Goal: Information Seeking & Learning: Learn about a topic

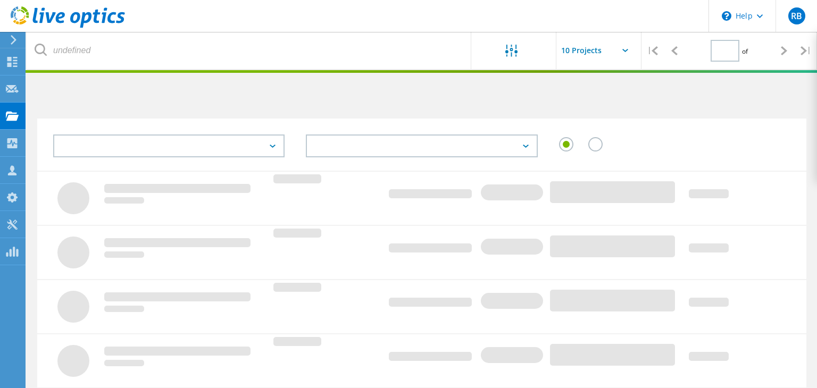
type input "1"
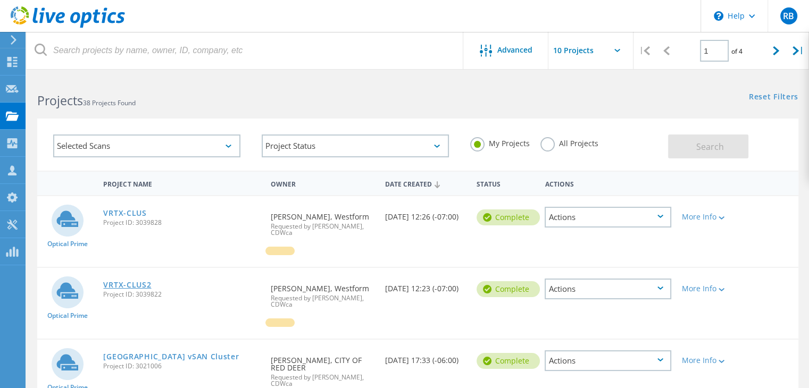
click at [137, 281] on link "VRTX-CLUS2" at bounding box center [127, 284] width 48 height 7
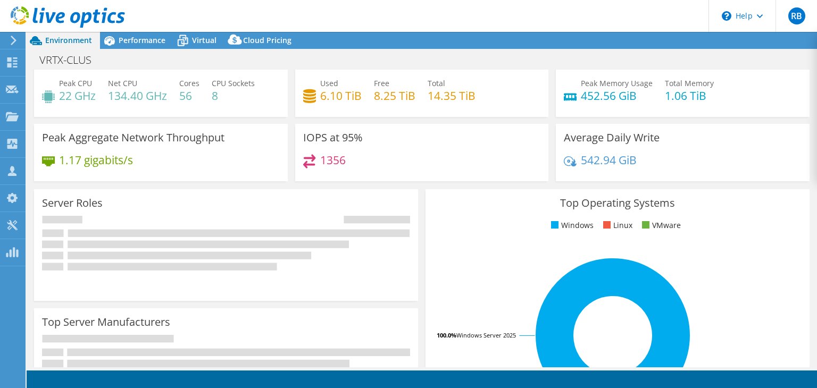
select select "USD"
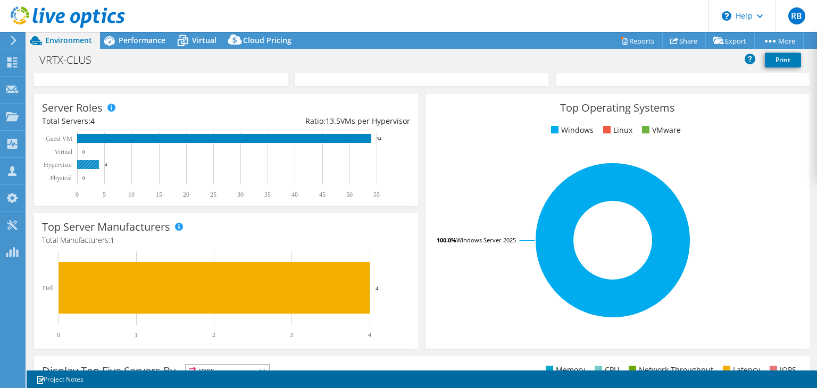
scroll to position [123, 0]
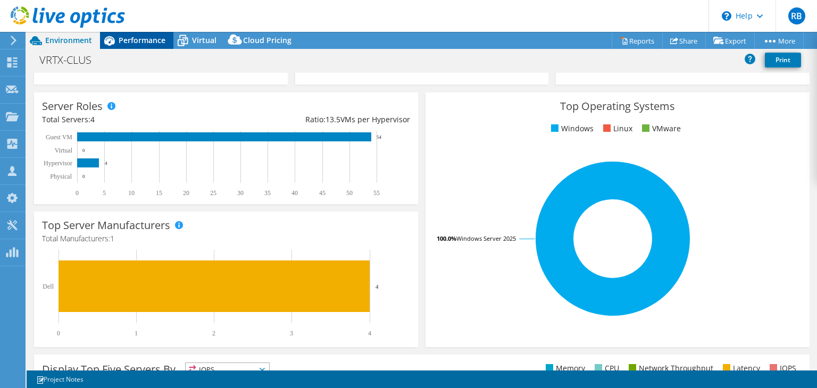
click at [134, 37] on span "Performance" at bounding box center [142, 40] width 47 height 10
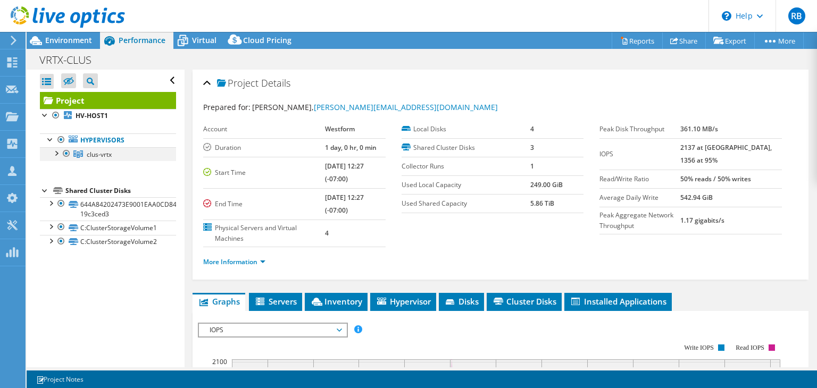
click at [55, 152] on div at bounding box center [56, 152] width 11 height 11
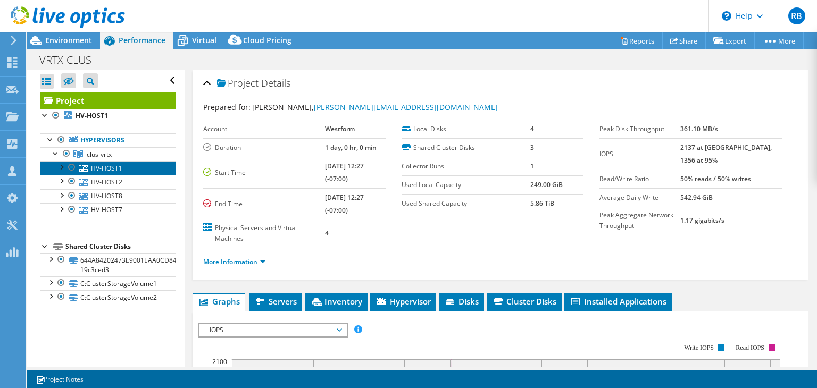
click at [97, 167] on link "HV-HOST1" at bounding box center [108, 168] width 136 height 14
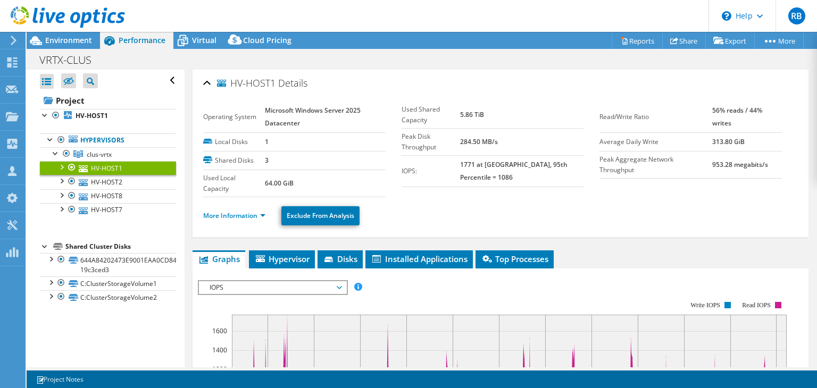
click at [62, 167] on div at bounding box center [61, 166] width 11 height 11
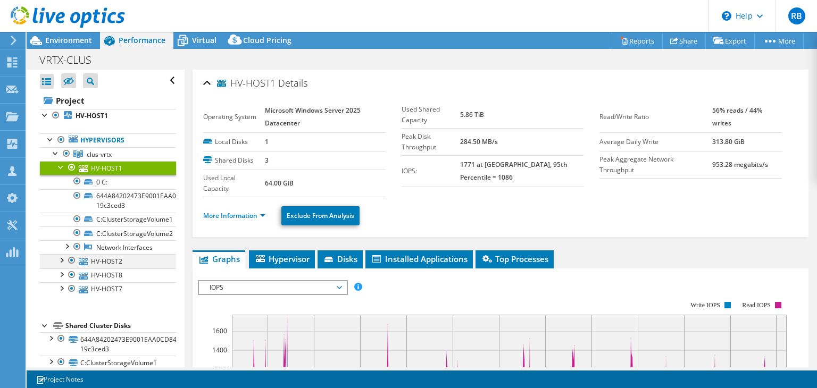
click at [60, 258] on div at bounding box center [61, 259] width 11 height 11
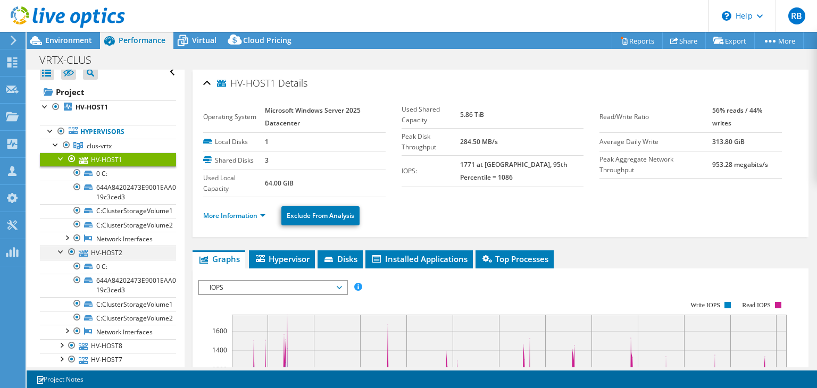
scroll to position [10, 0]
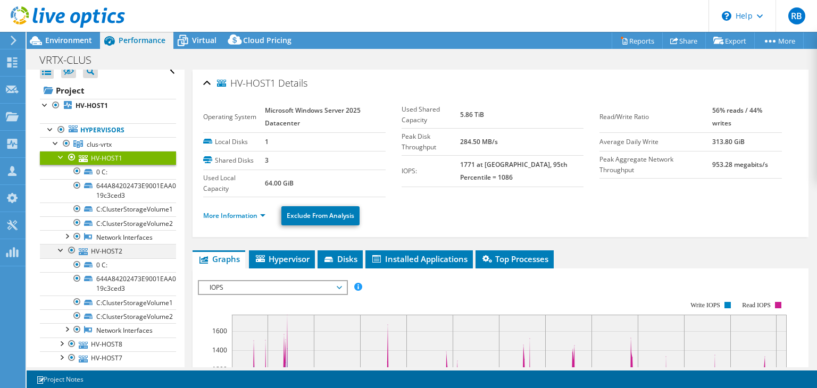
click at [61, 248] on div at bounding box center [61, 249] width 11 height 11
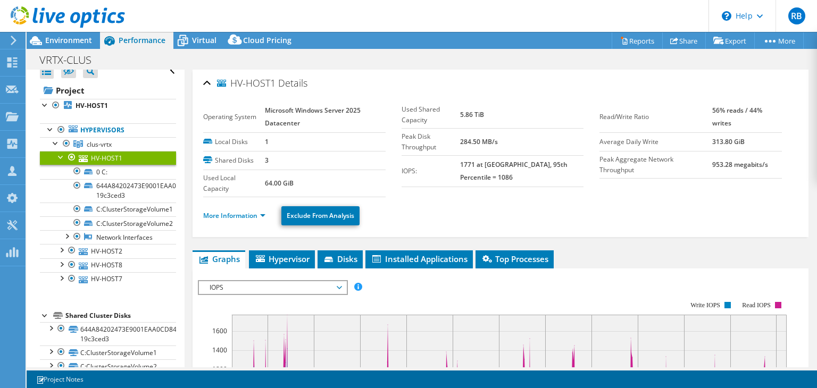
click at [60, 157] on div at bounding box center [61, 156] width 11 height 11
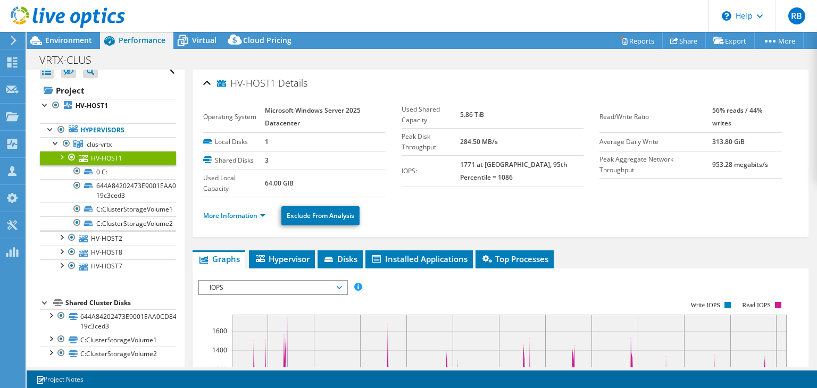
scroll to position [0, 0]
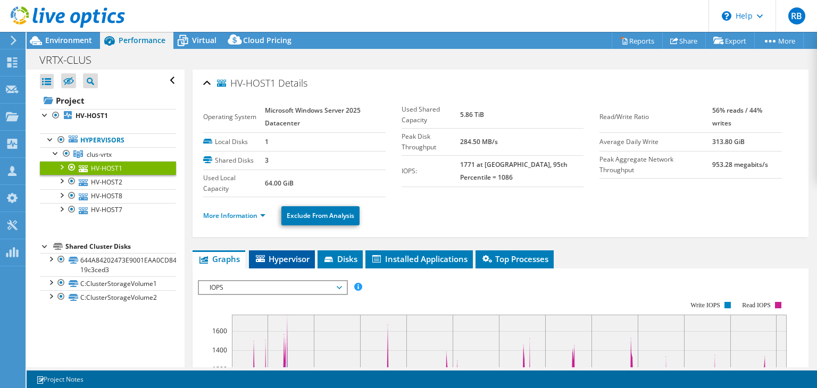
click at [297, 257] on span "Hypervisor" at bounding box center [281, 259] width 55 height 11
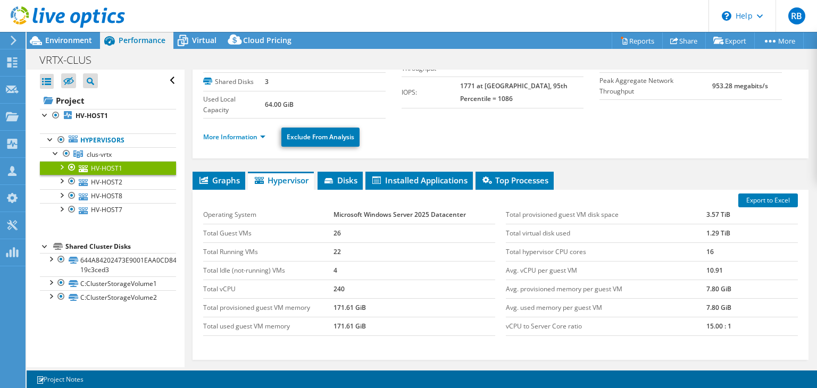
scroll to position [80, 0]
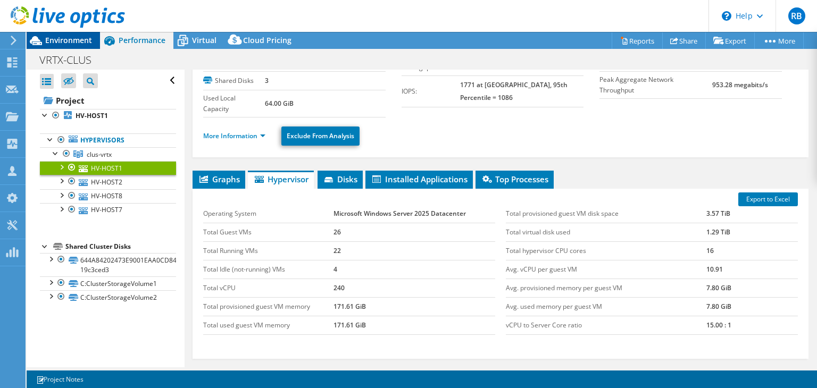
click at [69, 44] on span "Environment" at bounding box center [68, 40] width 47 height 10
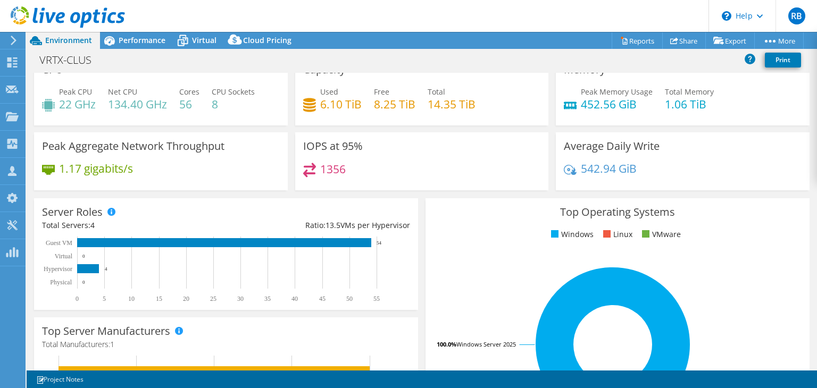
scroll to position [0, 0]
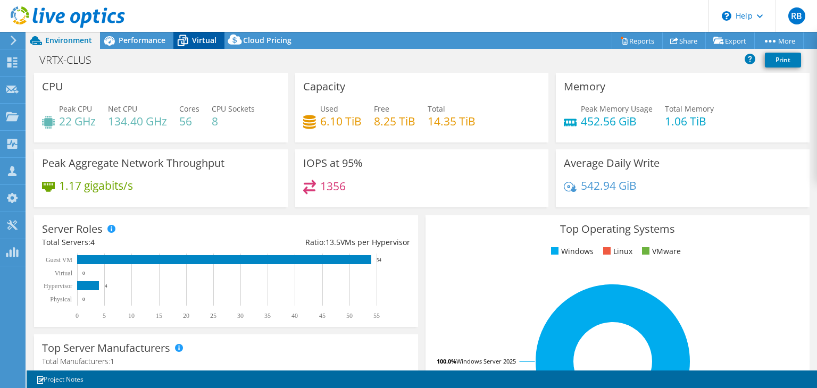
click at [205, 40] on span "Virtual" at bounding box center [204, 40] width 24 height 10
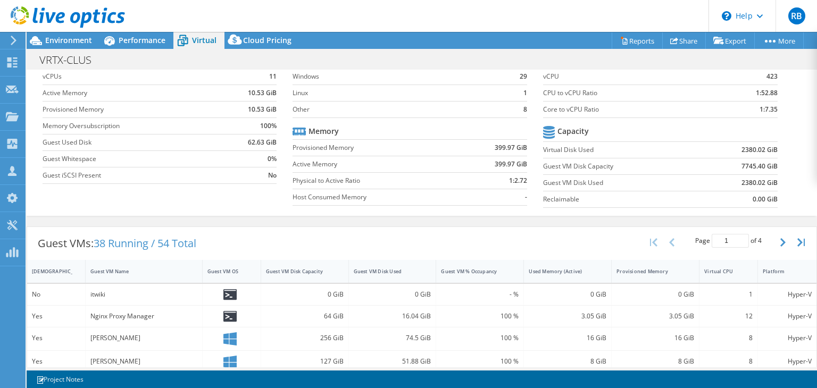
scroll to position [53, 0]
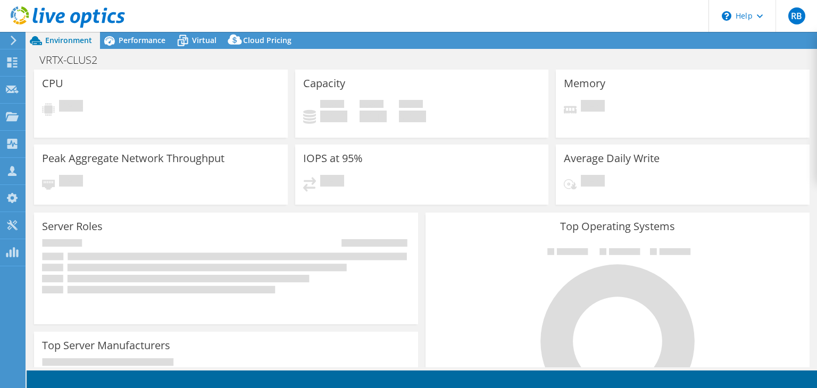
select select "USD"
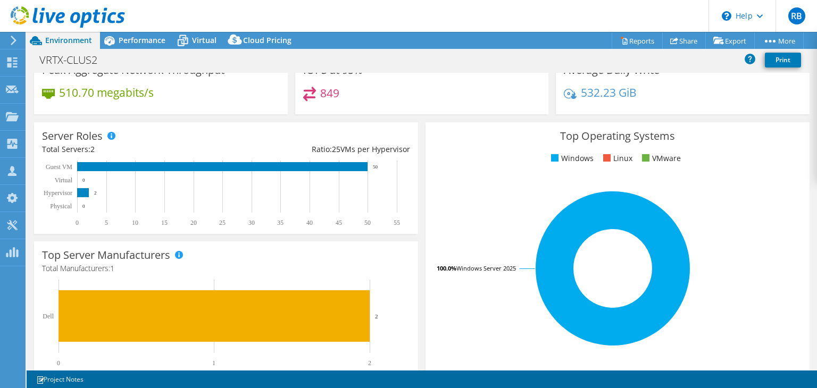
scroll to position [94, 0]
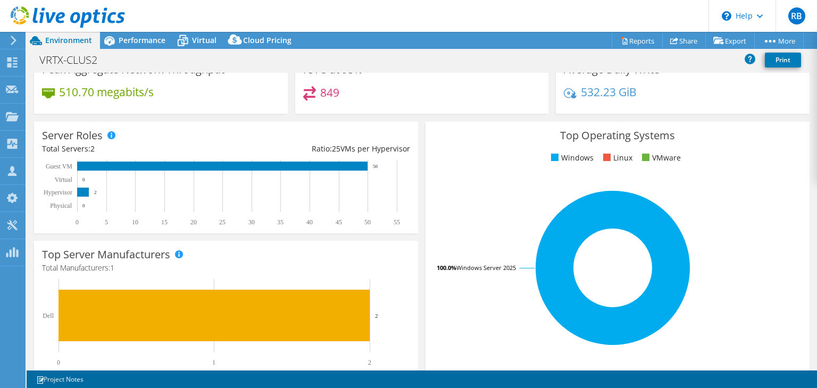
click at [460, 187] on rect at bounding box center [613, 268] width 359 height 186
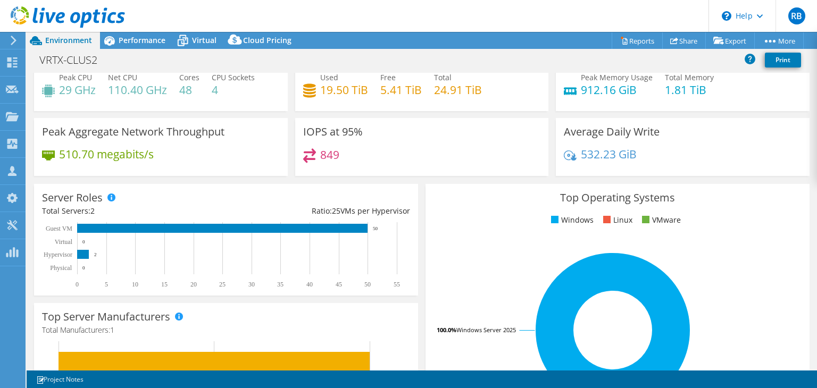
scroll to position [0, 0]
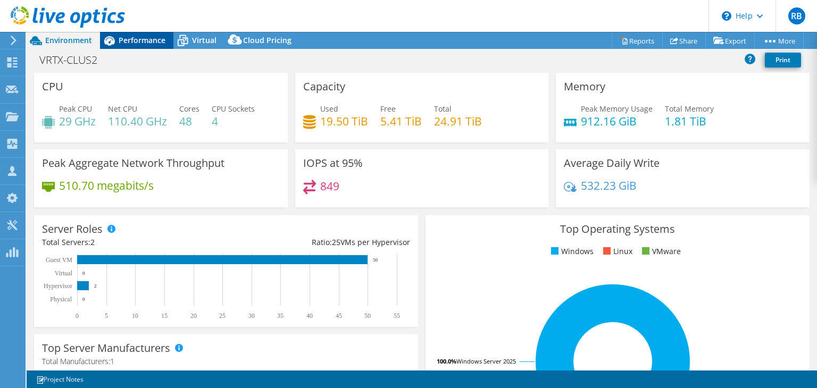
click at [126, 33] on div "Performance" at bounding box center [136, 40] width 73 height 17
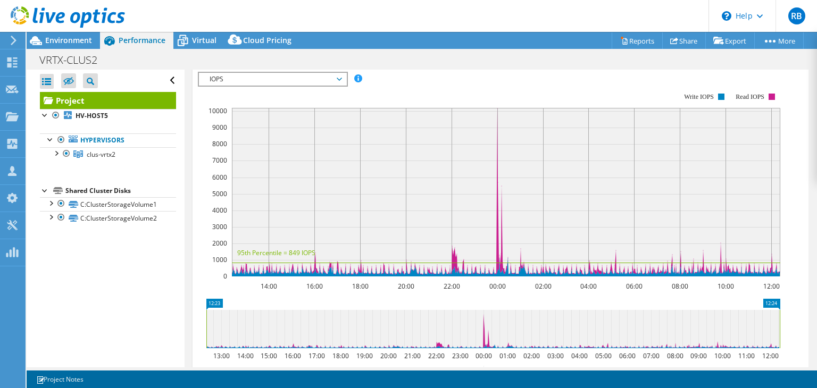
scroll to position [389, 0]
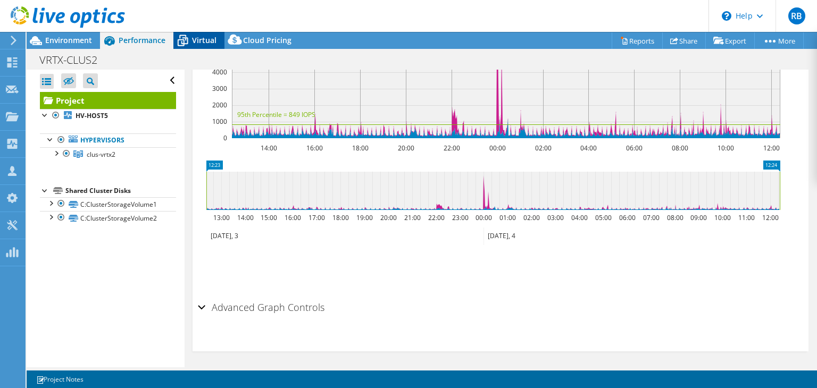
click at [192, 42] on span "Virtual" at bounding box center [204, 40] width 24 height 10
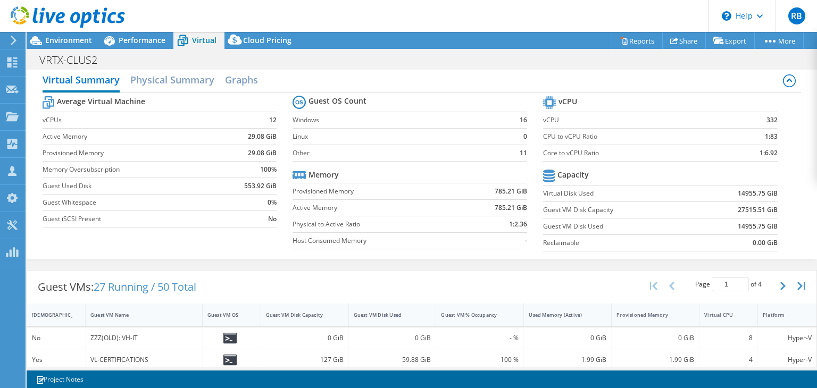
scroll to position [0, 0]
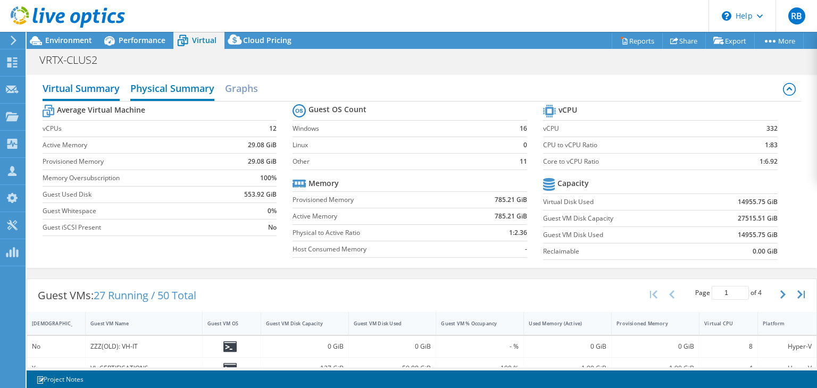
click at [170, 86] on h2 "Physical Summary" at bounding box center [172, 89] width 84 height 23
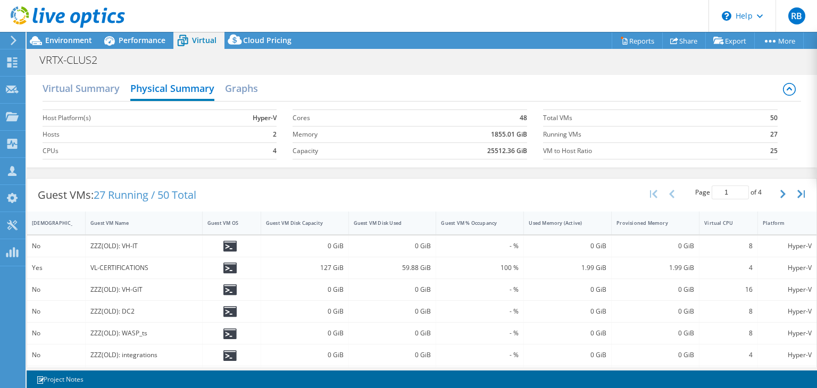
scroll to position [253, 0]
